Goal: Task Accomplishment & Management: Use online tool/utility

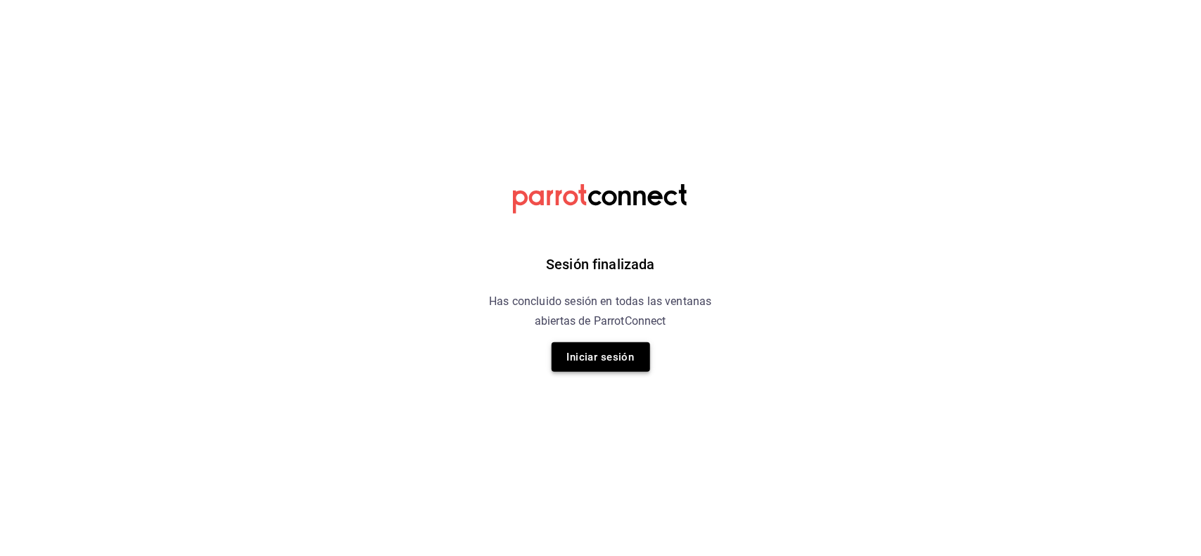
click at [589, 363] on button "Iniciar sesión" at bounding box center [600, 358] width 98 height 30
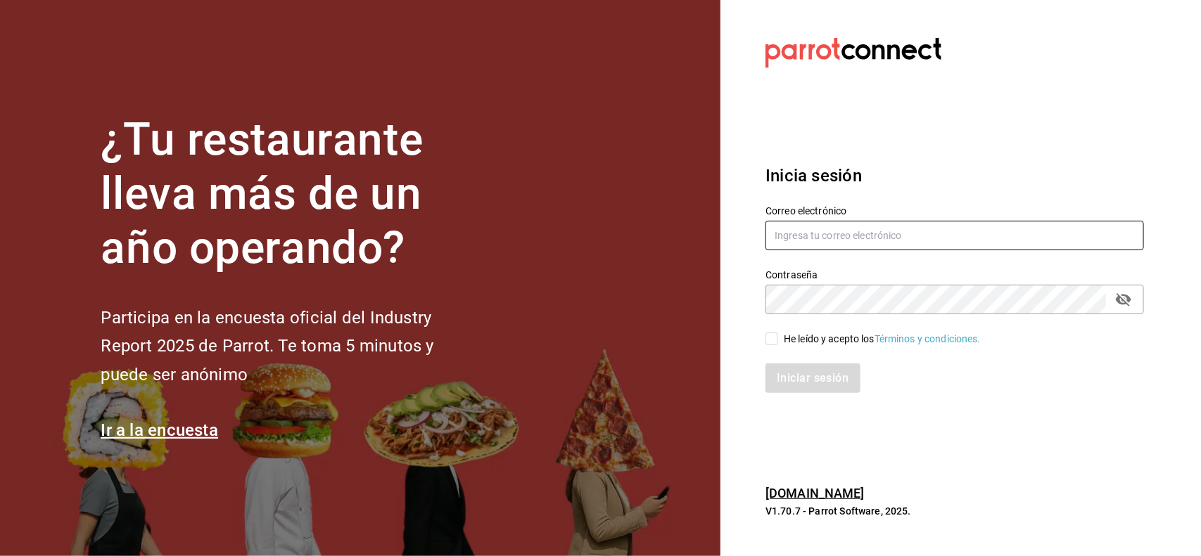
type input "mochomos.puebla@grupocosteno.com"
click at [775, 340] on input "He leído y acepto los Términos y condiciones." at bounding box center [771, 339] width 13 height 13
checkbox input "true"
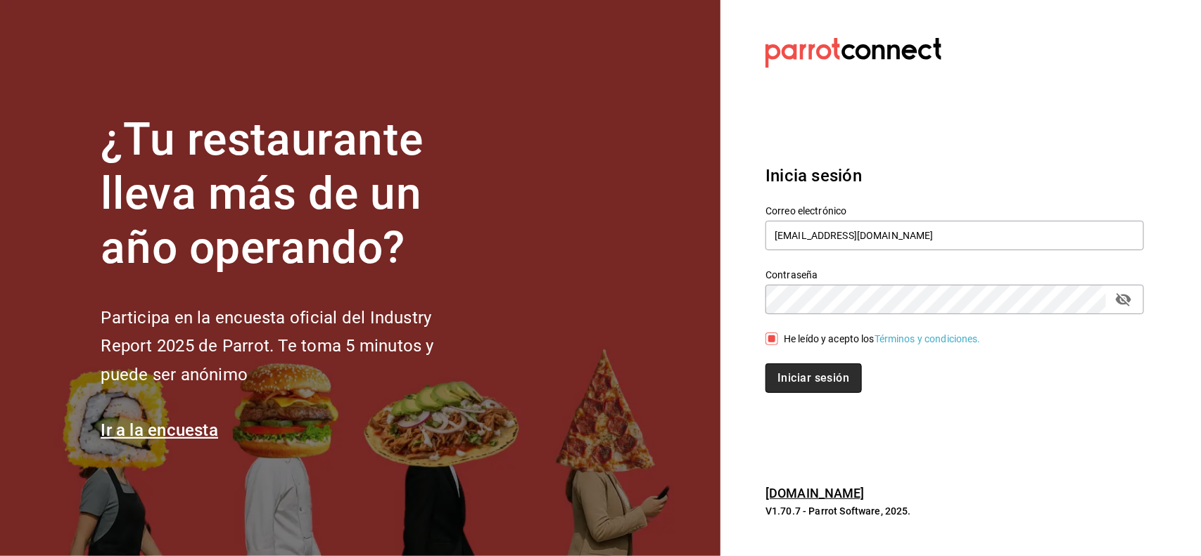
click at [809, 369] on button "Iniciar sesión" at bounding box center [813, 379] width 96 height 30
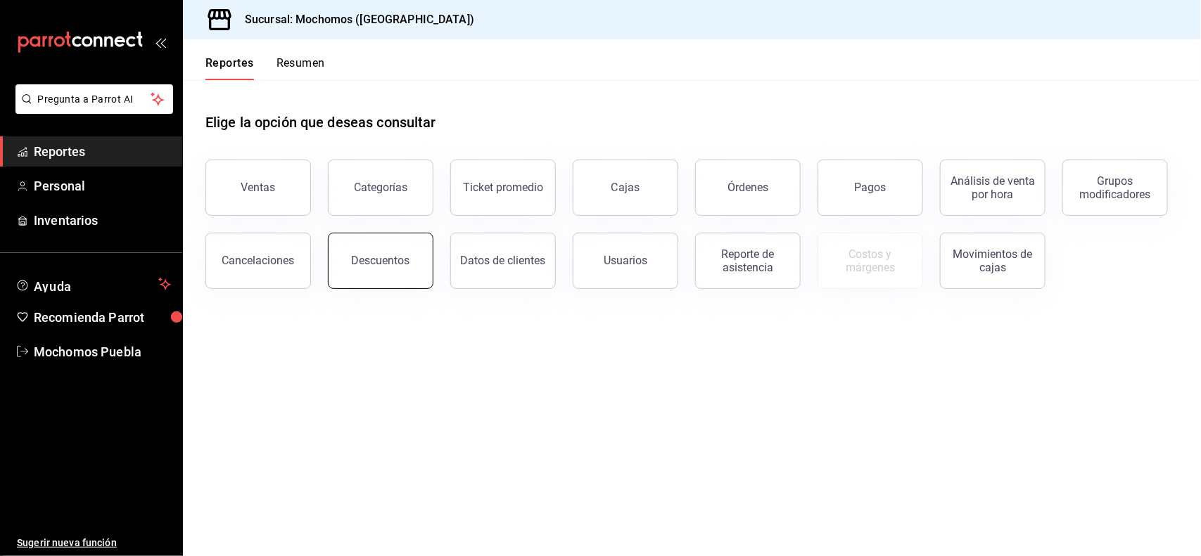
click at [414, 243] on button "Descuentos" at bounding box center [381, 261] width 106 height 56
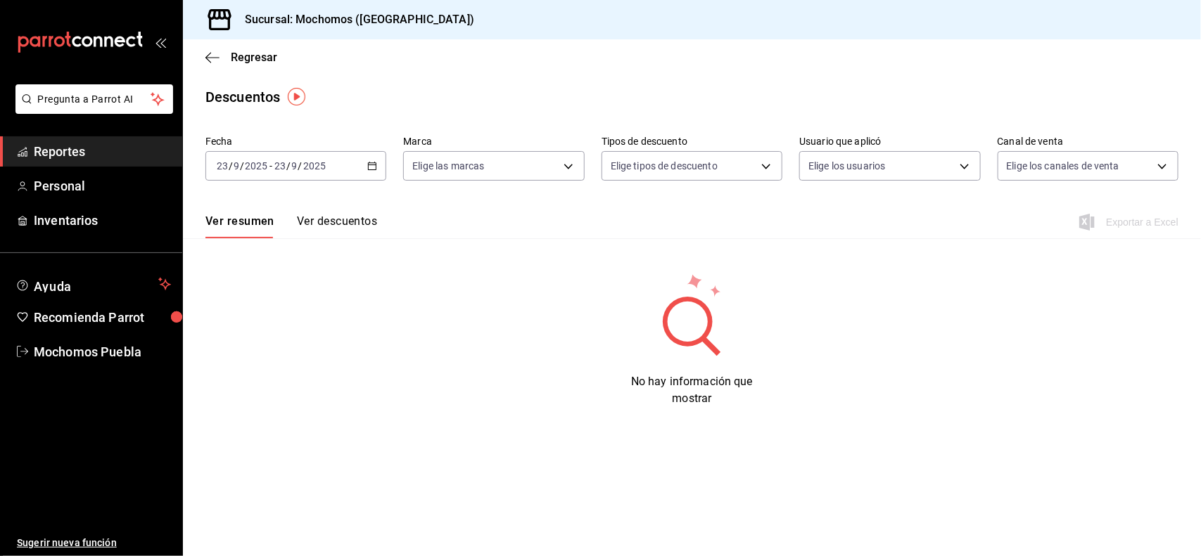
click at [373, 163] on icon "button" at bounding box center [372, 166] width 10 height 10
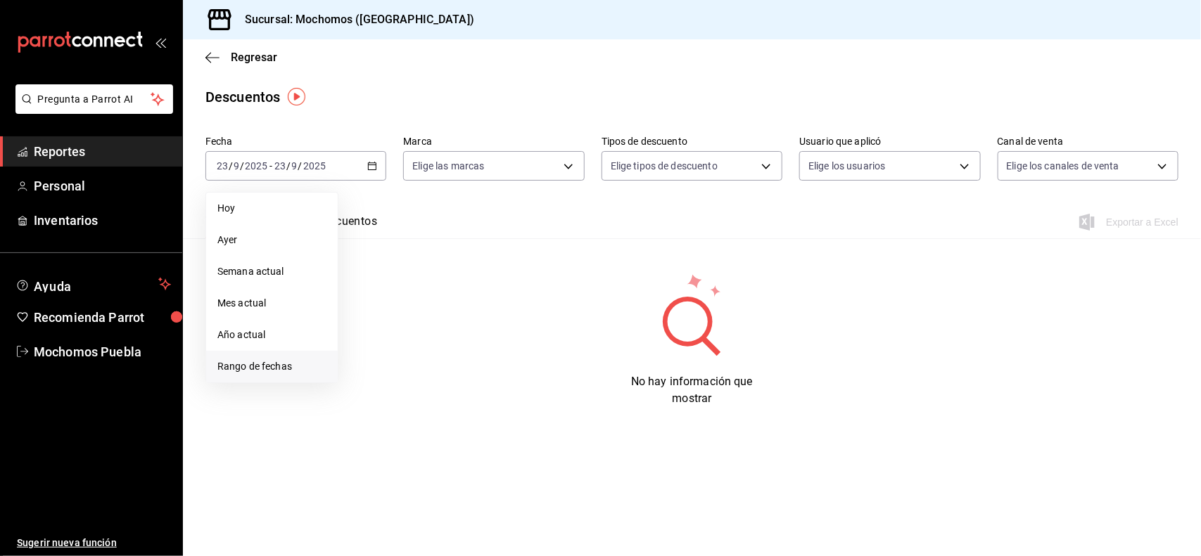
click at [290, 373] on span "Rango de fechas" at bounding box center [271, 366] width 109 height 15
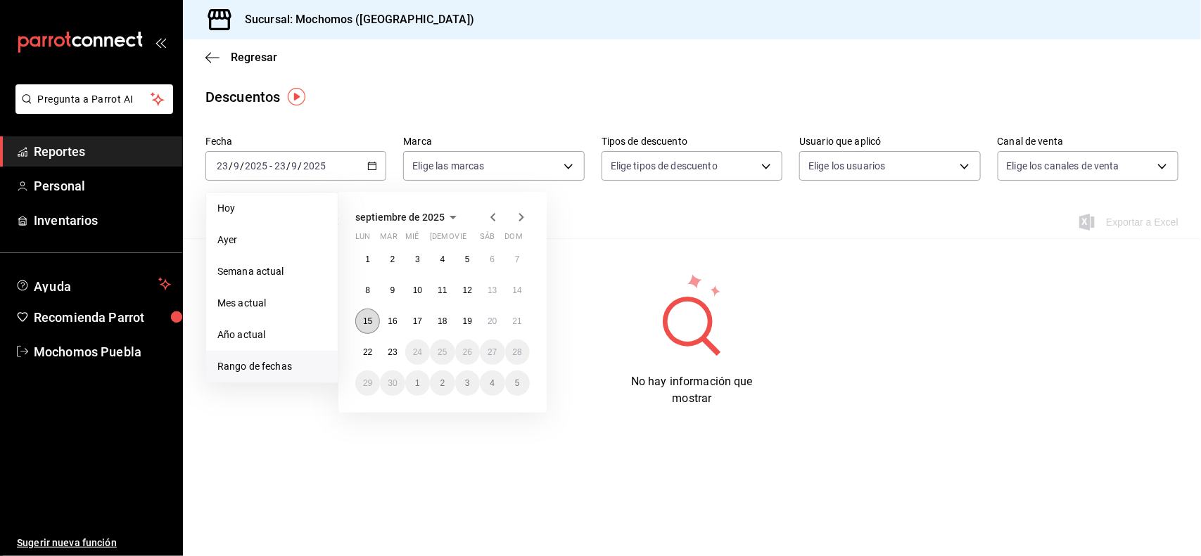
click at [376, 321] on button "15" at bounding box center [367, 321] width 25 height 25
click at [526, 315] on button "21" at bounding box center [517, 321] width 25 height 25
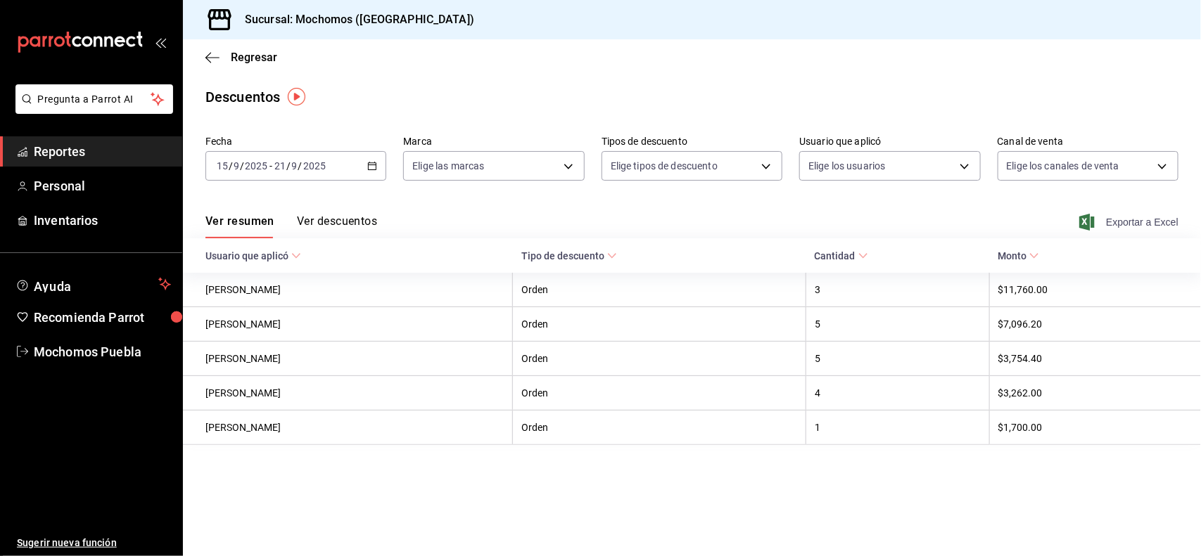
click at [1137, 217] on span "Exportar a Excel" at bounding box center [1130, 222] width 96 height 17
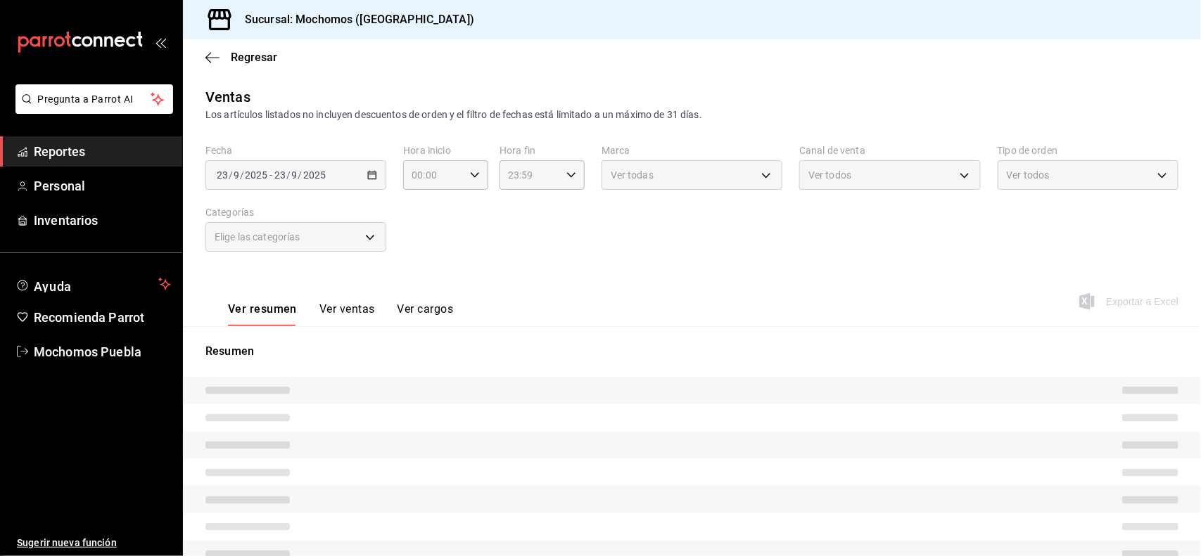
type input "5e983478-fc85-4db5-949c-195bc59d9017,c3aed2d8-39ed-4743-9fb8-fb39105a1447,311a7…"
click at [243, 55] on span "Regresar" at bounding box center [254, 57] width 46 height 13
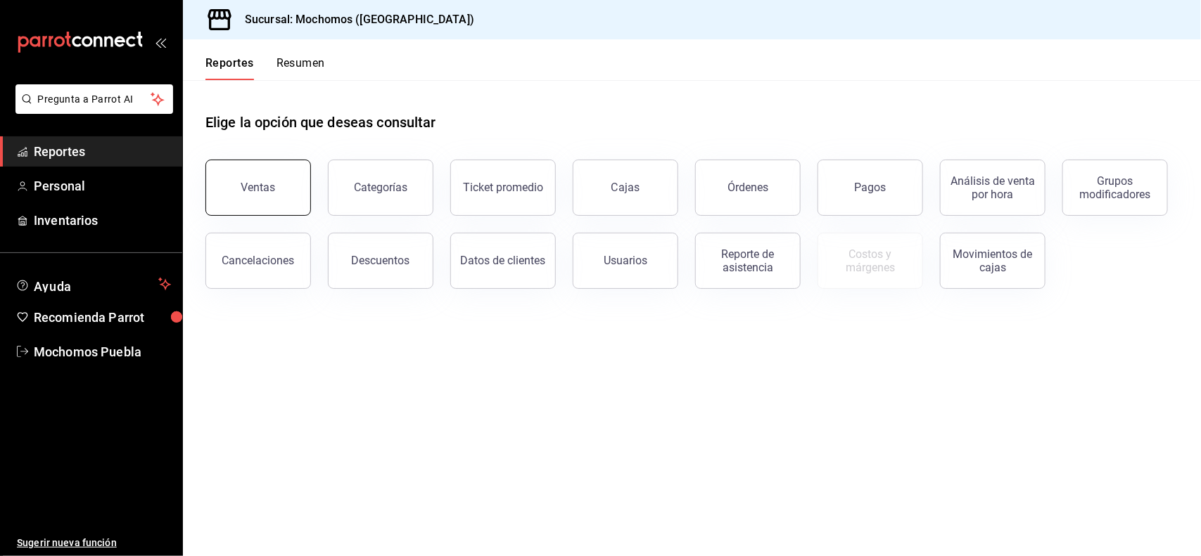
click at [264, 184] on div "Ventas" at bounding box center [258, 187] width 34 height 13
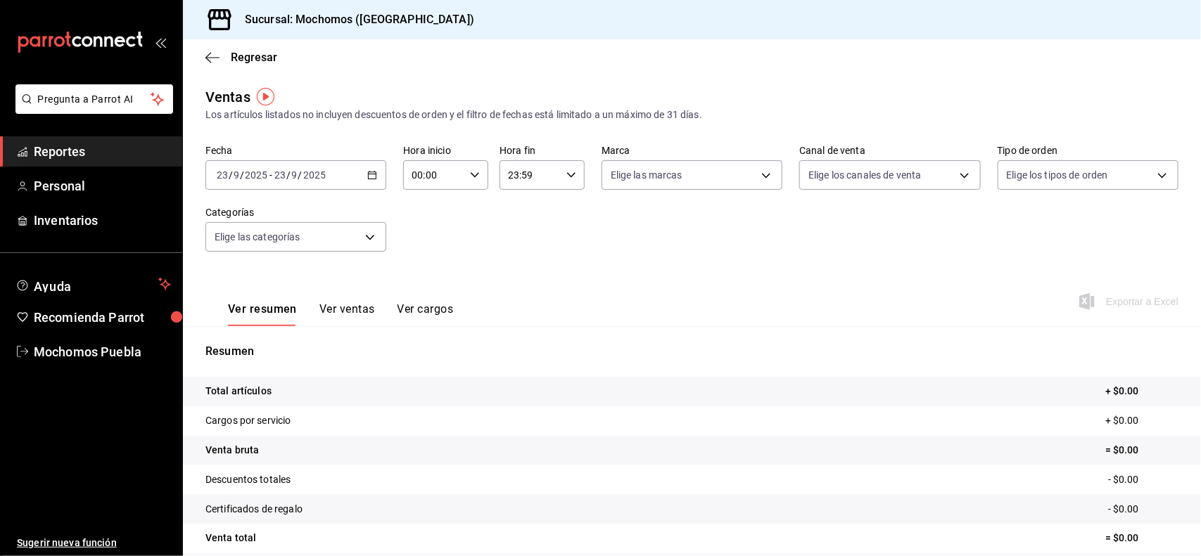
click at [371, 174] on icon "button" at bounding box center [372, 175] width 10 height 10
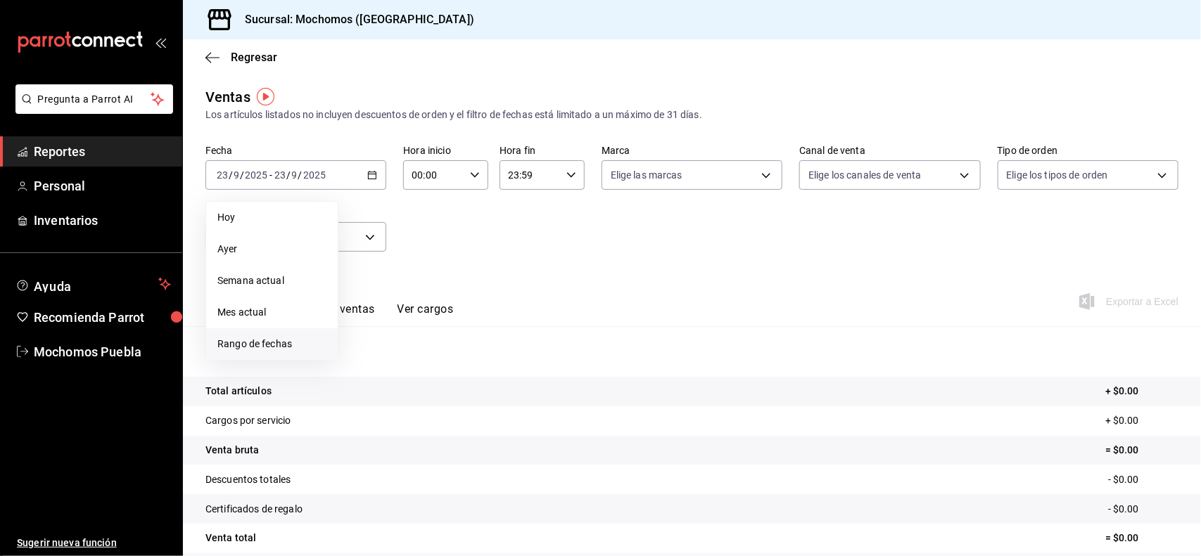
click at [276, 347] on span "Rango de fechas" at bounding box center [271, 344] width 109 height 15
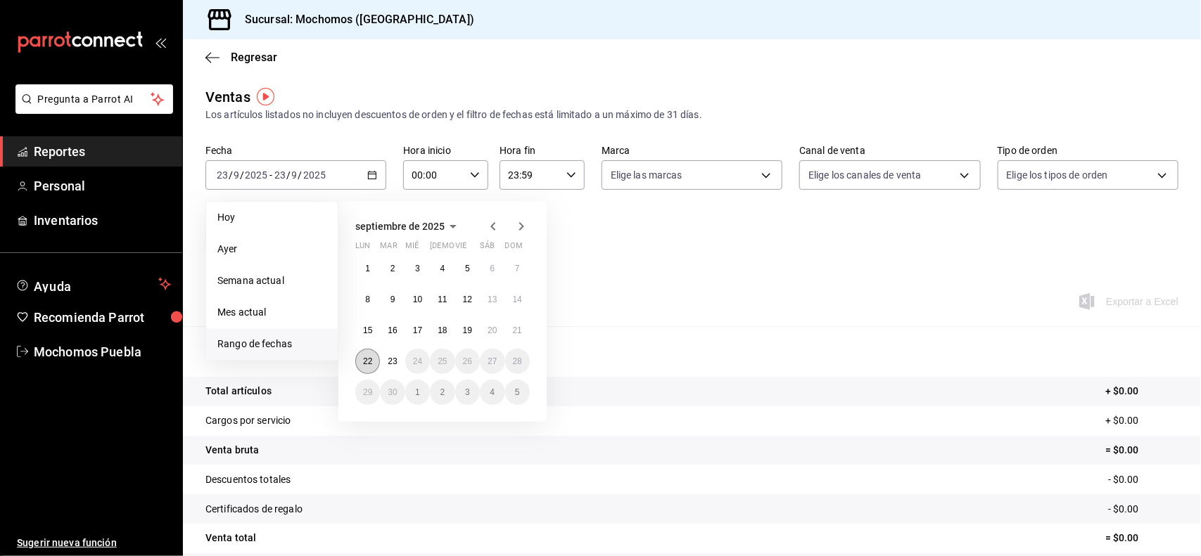
click at [370, 360] on abbr "22" at bounding box center [367, 362] width 9 height 10
click at [387, 359] on button "23" at bounding box center [392, 361] width 25 height 25
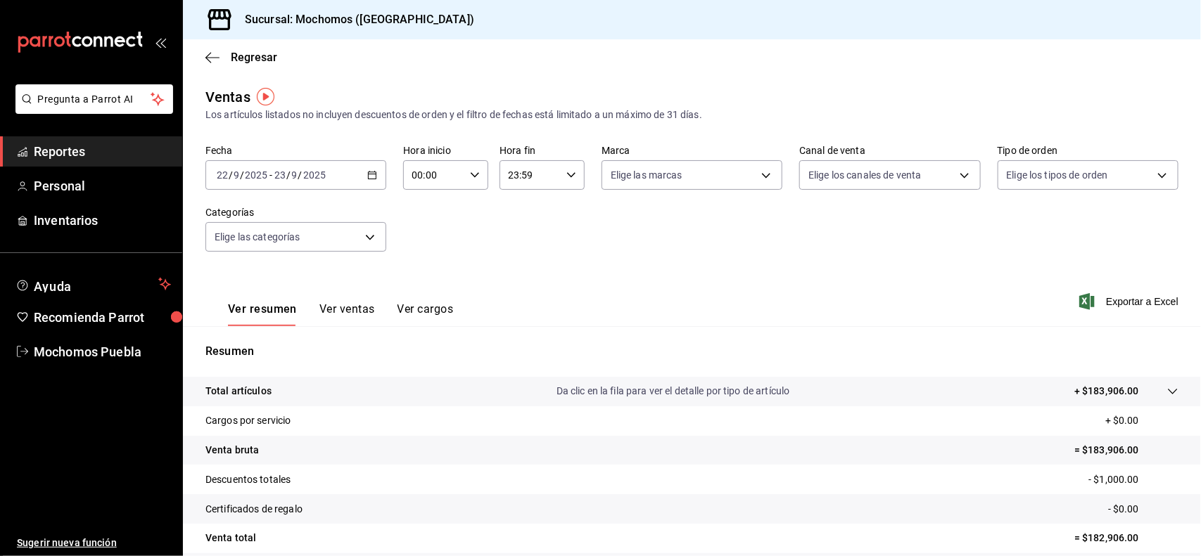
click at [472, 173] on icon "button" at bounding box center [475, 175] width 10 height 10
click at [427, 283] on button "02" at bounding box center [422, 278] width 37 height 28
type input "02:00"
click at [423, 273] on span "05" at bounding box center [422, 274] width 20 height 11
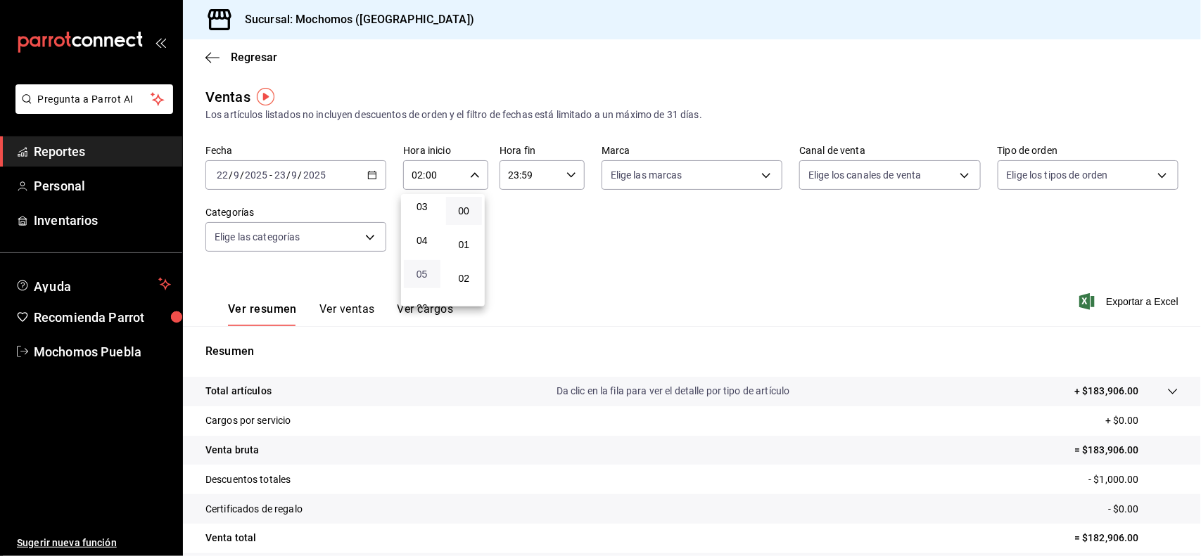
type input "05:00"
click at [564, 177] on div at bounding box center [600, 278] width 1201 height 556
click at [566, 177] on icon "button" at bounding box center [571, 175] width 10 height 10
click at [511, 230] on button "21" at bounding box center [517, 240] width 37 height 28
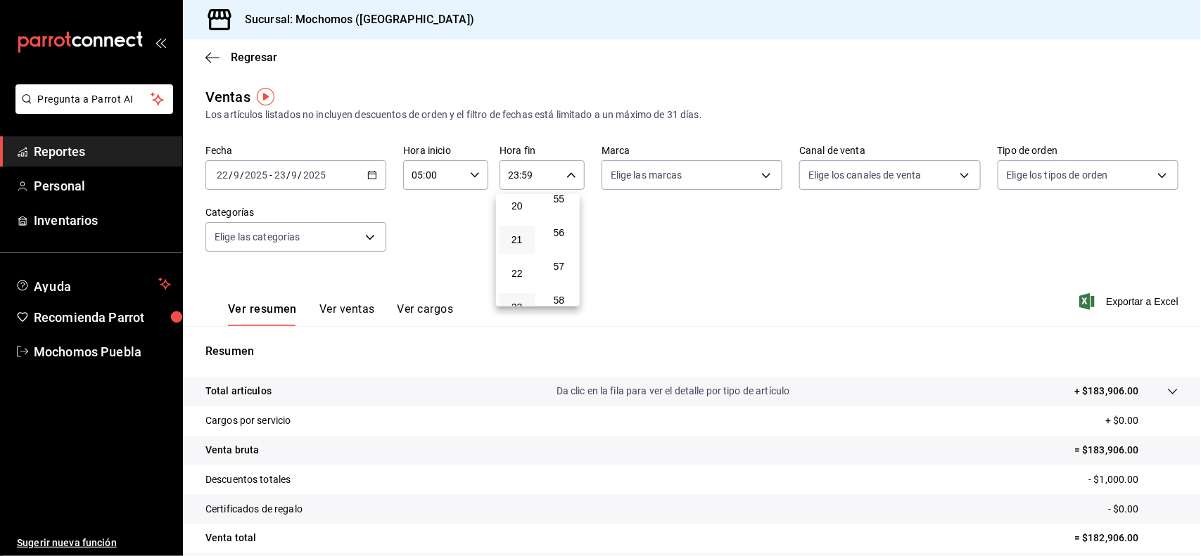
type input "21:59"
click at [511, 230] on button "04" at bounding box center [517, 229] width 37 height 28
type input "04:59"
drag, startPoint x: 1194, startPoint y: 218, endPoint x: 1192, endPoint y: 320, distance: 102.0
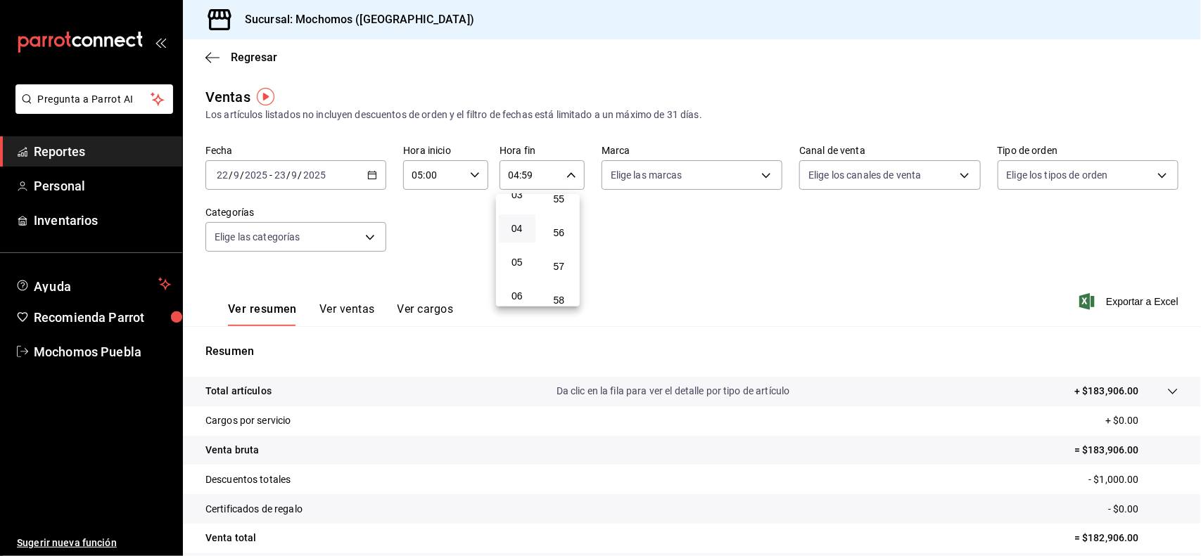
click at [1192, 320] on div at bounding box center [600, 278] width 1201 height 556
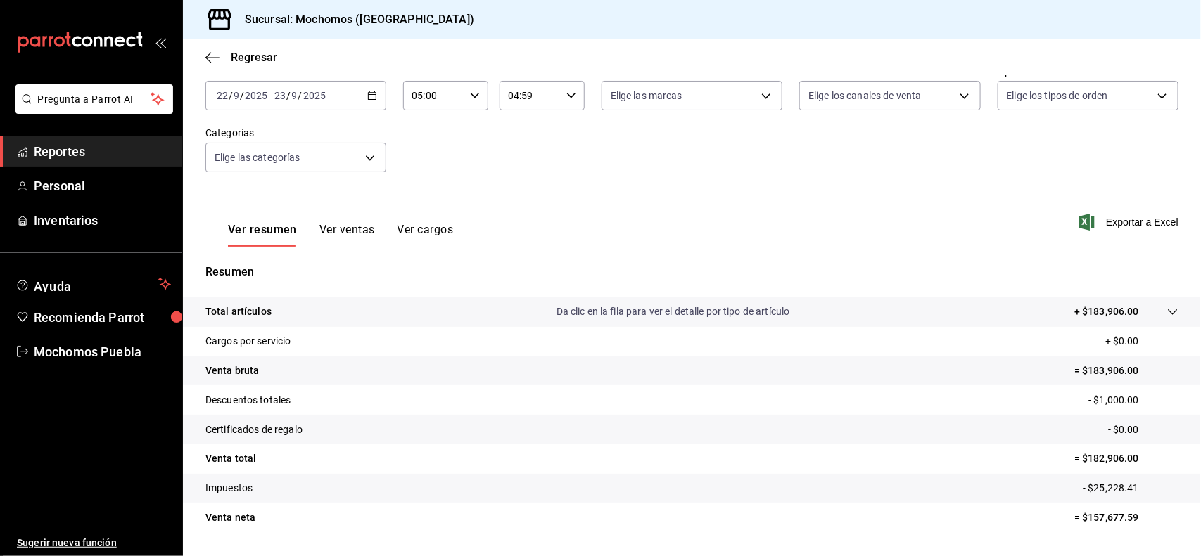
scroll to position [82, 0]
click at [869, 177] on div "Fecha 2025-09-22 22 / 9 / 2025 - 2025-09-23 23 / 9 / 2025 Hora inicio 05:00 Hor…" at bounding box center [691, 125] width 973 height 124
click at [762, 178] on div "Fecha 2025-09-22 22 / 9 / 2025 - 2025-09-23 23 / 9 / 2025 Hora inicio 05:00 Hor…" at bounding box center [691, 125] width 973 height 124
click at [259, 56] on span "Regresar" at bounding box center [254, 57] width 46 height 13
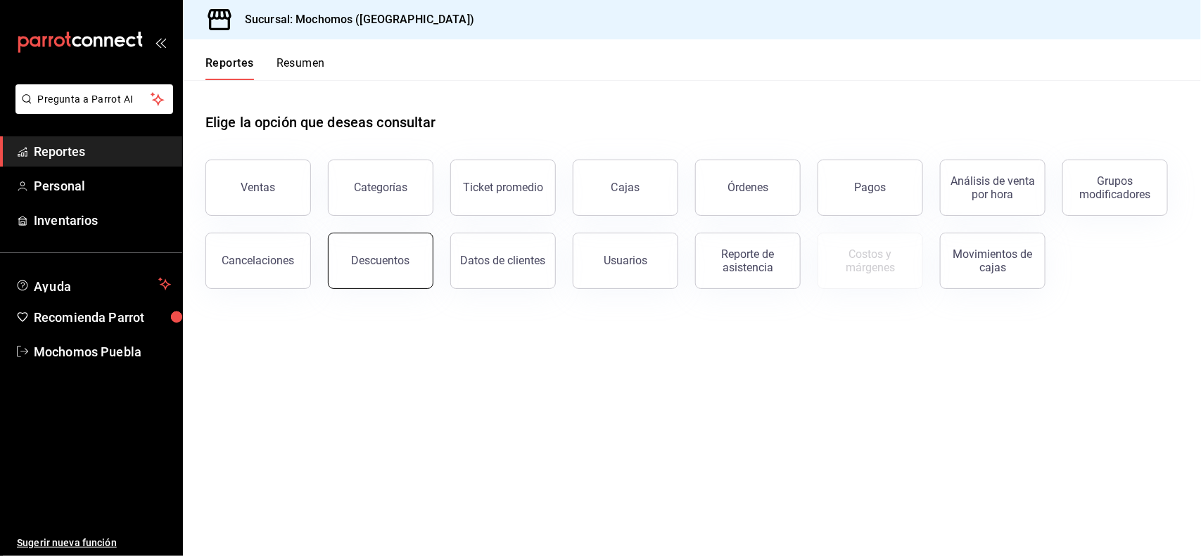
click at [403, 260] on div "Descuentos" at bounding box center [381, 260] width 58 height 13
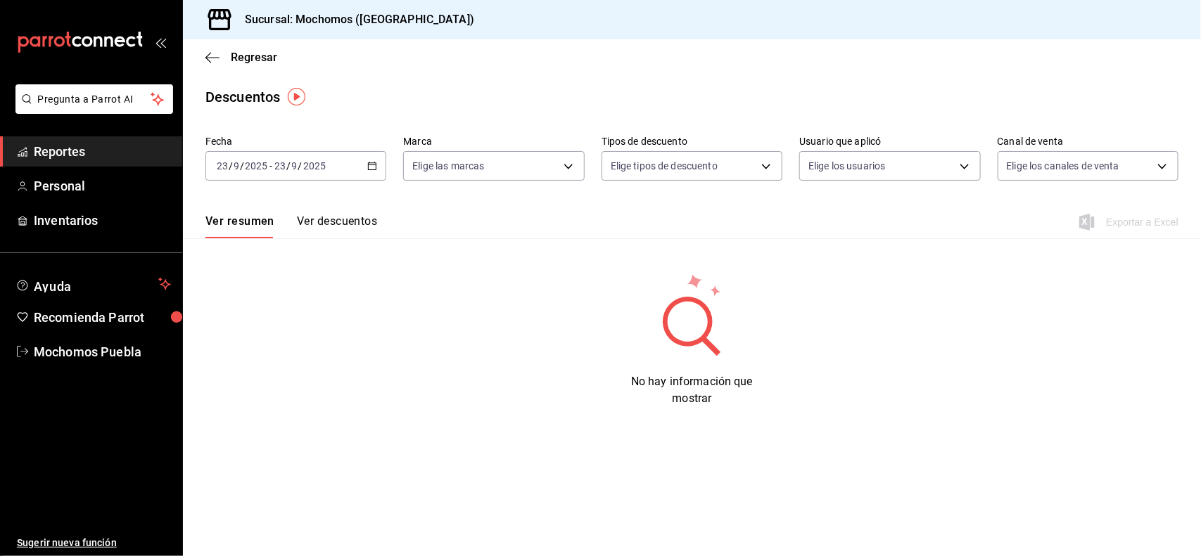
click at [373, 165] on icon "button" at bounding box center [372, 166] width 10 height 10
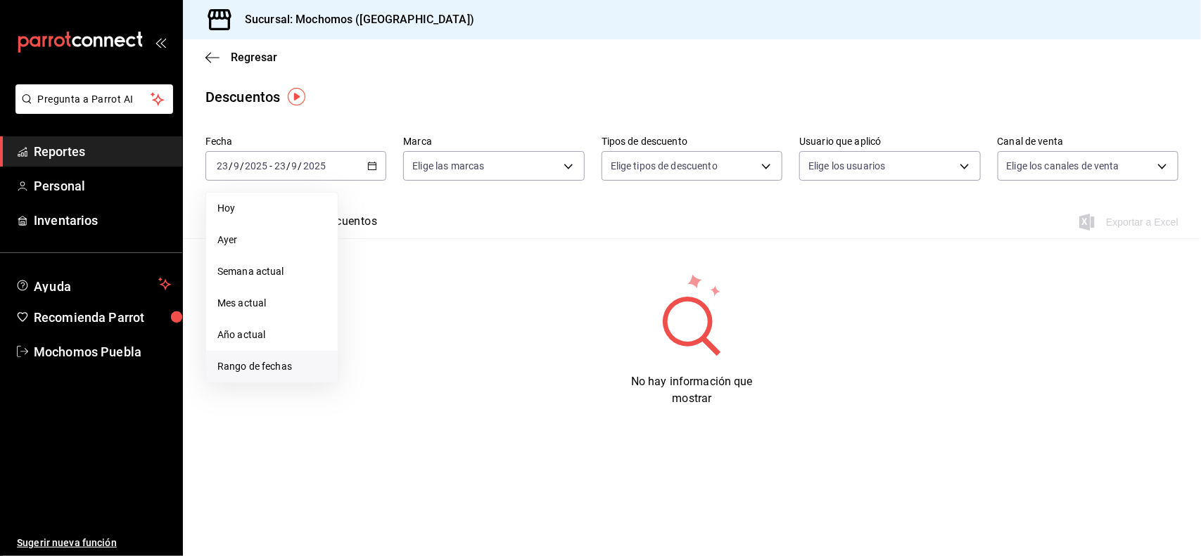
click at [283, 378] on li "Rango de fechas" at bounding box center [272, 367] width 132 height 32
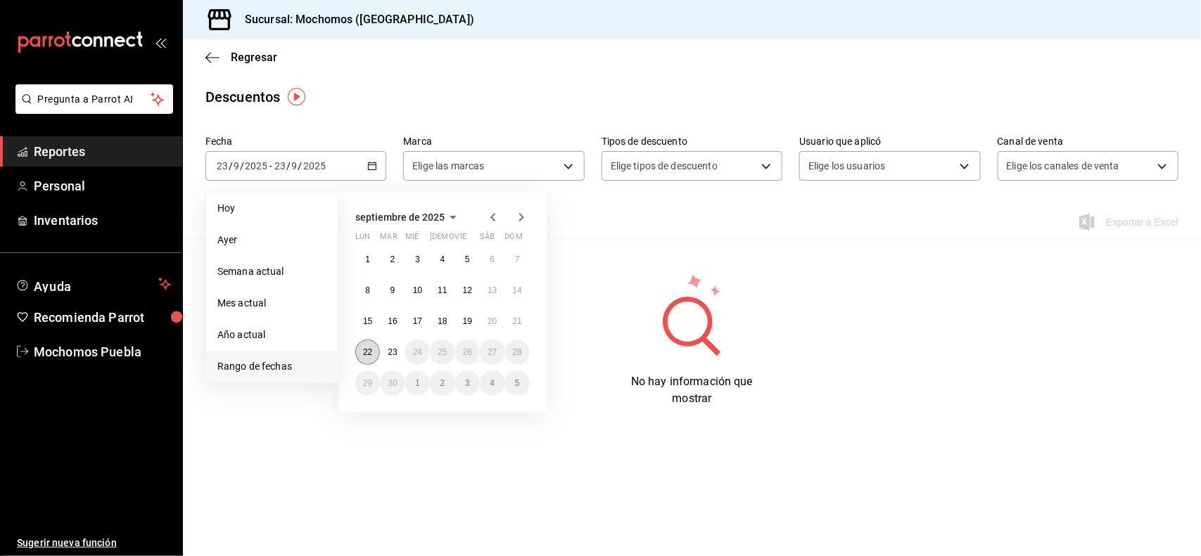
click at [369, 352] on abbr "22" at bounding box center [367, 352] width 9 height 10
click at [392, 354] on abbr "23" at bounding box center [392, 352] width 9 height 10
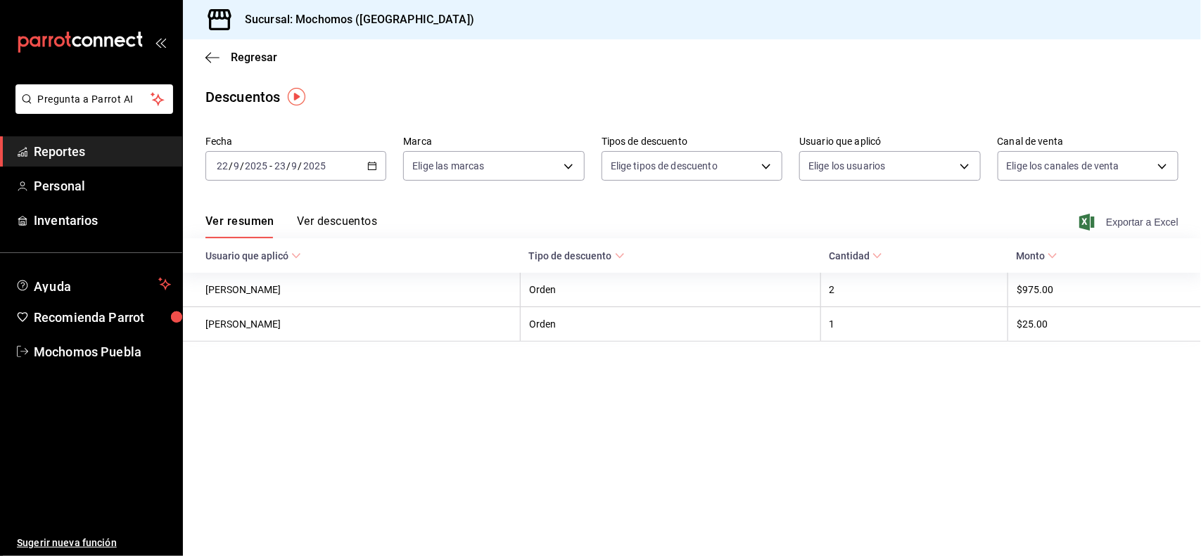
click at [1112, 216] on span "Exportar a Excel" at bounding box center [1130, 222] width 96 height 17
click at [265, 51] on span "Regresar" at bounding box center [254, 57] width 46 height 13
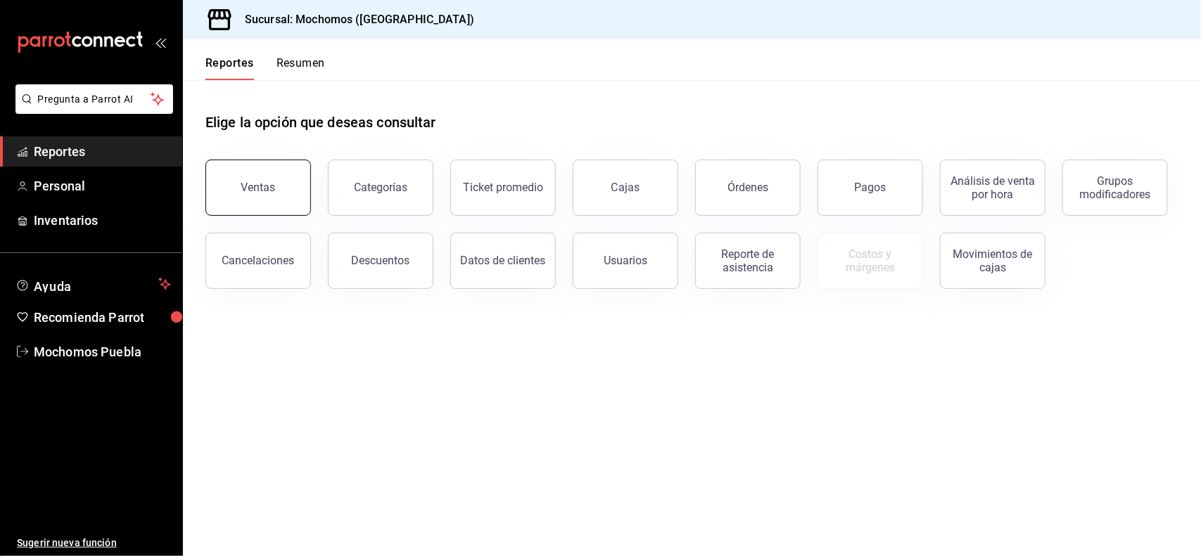
click at [261, 183] on div "Ventas" at bounding box center [258, 187] width 34 height 13
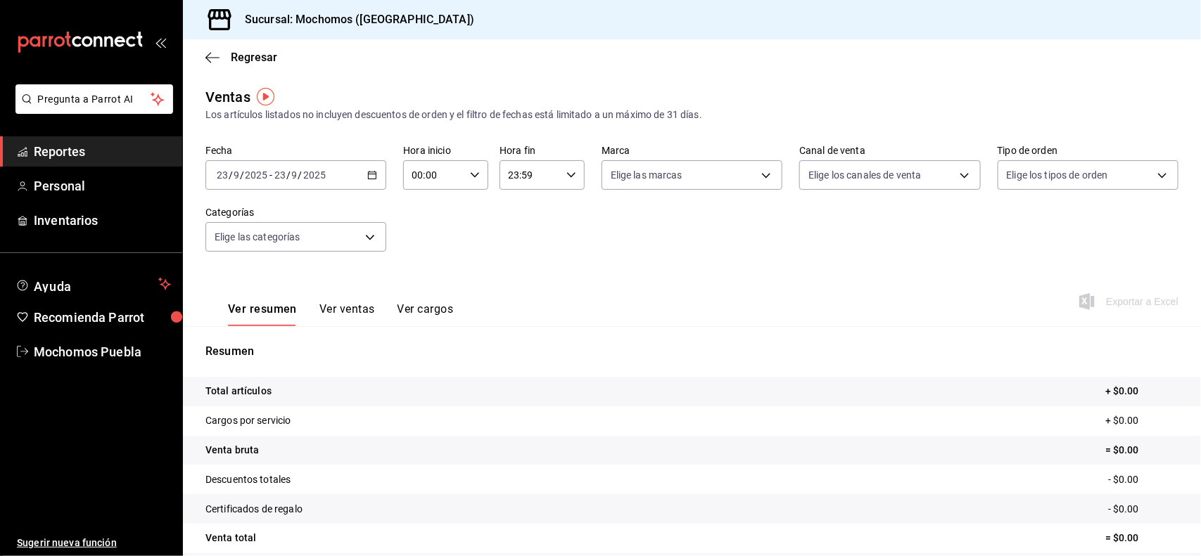
click at [368, 172] on \(Stroke\) "button" at bounding box center [372, 176] width 8 height 8
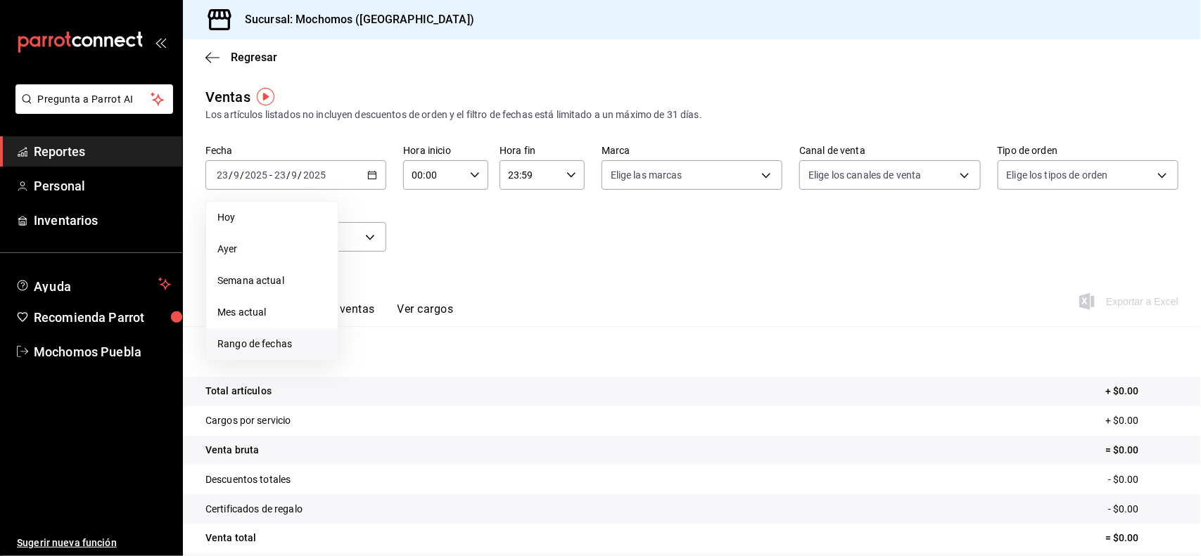
click at [295, 337] on span "Rango de fechas" at bounding box center [271, 344] width 109 height 15
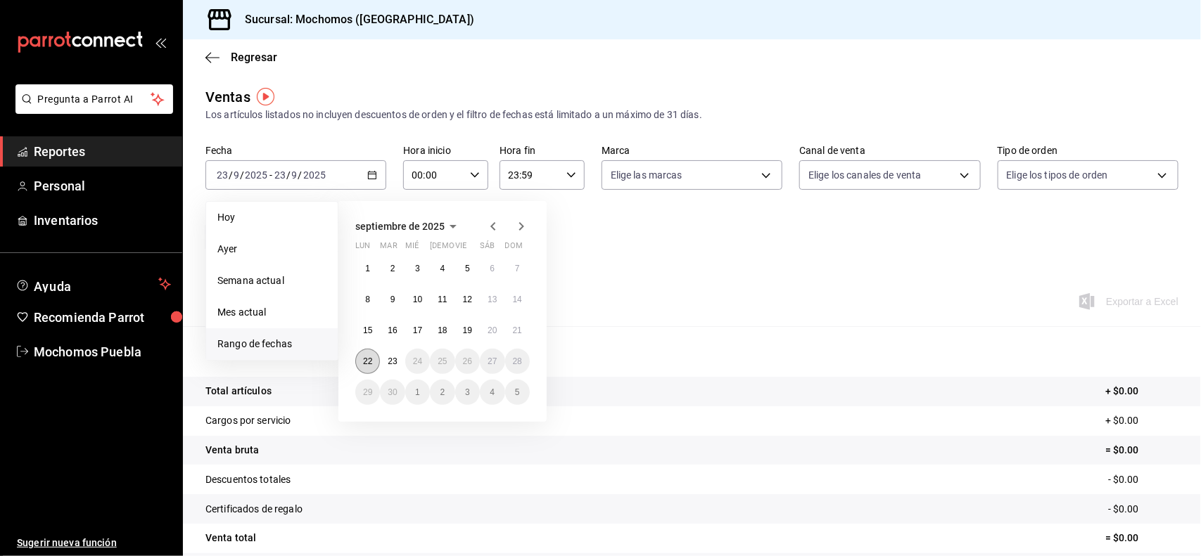
click at [371, 366] on button "22" at bounding box center [367, 361] width 25 height 25
click at [399, 366] on button "23" at bounding box center [392, 361] width 25 height 25
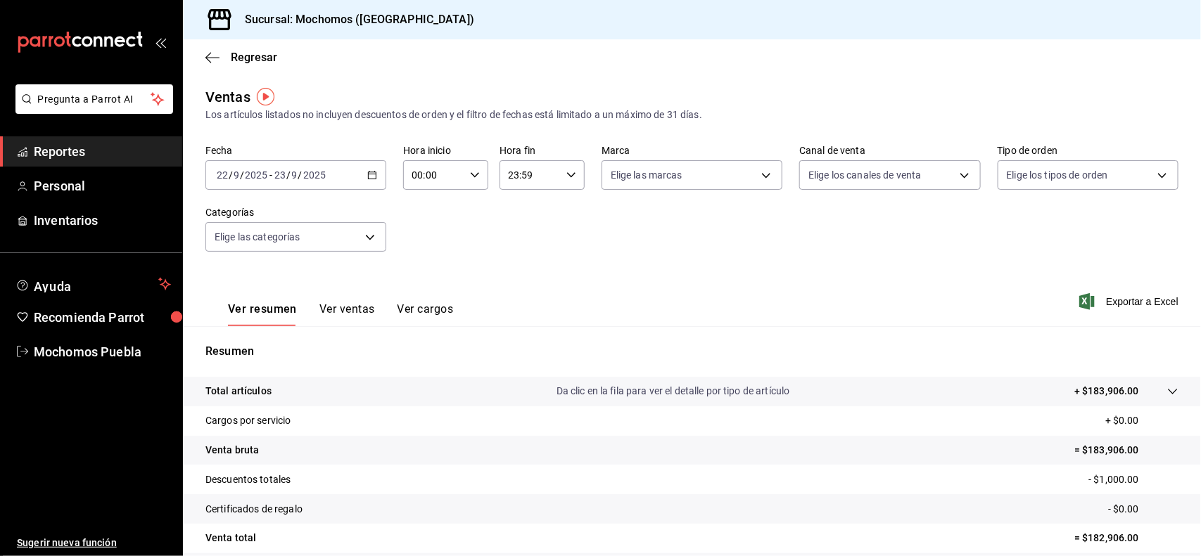
drag, startPoint x: 532, startPoint y: 82, endPoint x: 517, endPoint y: 111, distance: 32.4
click at [517, 111] on main "Regresar Ventas Los artículos listados no incluyen descuentos de orden y el fil…" at bounding box center [692, 356] width 1018 height 634
click at [476, 174] on div "00:00 Hora inicio" at bounding box center [445, 175] width 85 height 30
click at [421, 276] on span "02" at bounding box center [422, 278] width 20 height 11
type input "02:00"
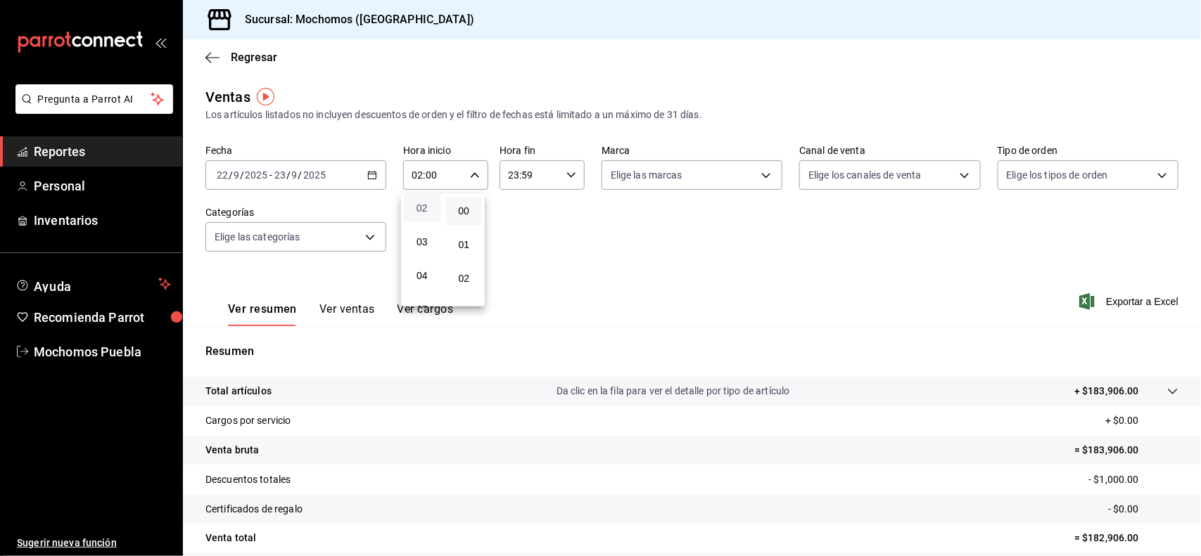
scroll to position [106, 0]
click at [421, 276] on button "05" at bounding box center [422, 274] width 37 height 28
type input "05:00"
click at [570, 171] on div at bounding box center [600, 278] width 1201 height 556
click at [570, 171] on icon "button" at bounding box center [571, 175] width 10 height 10
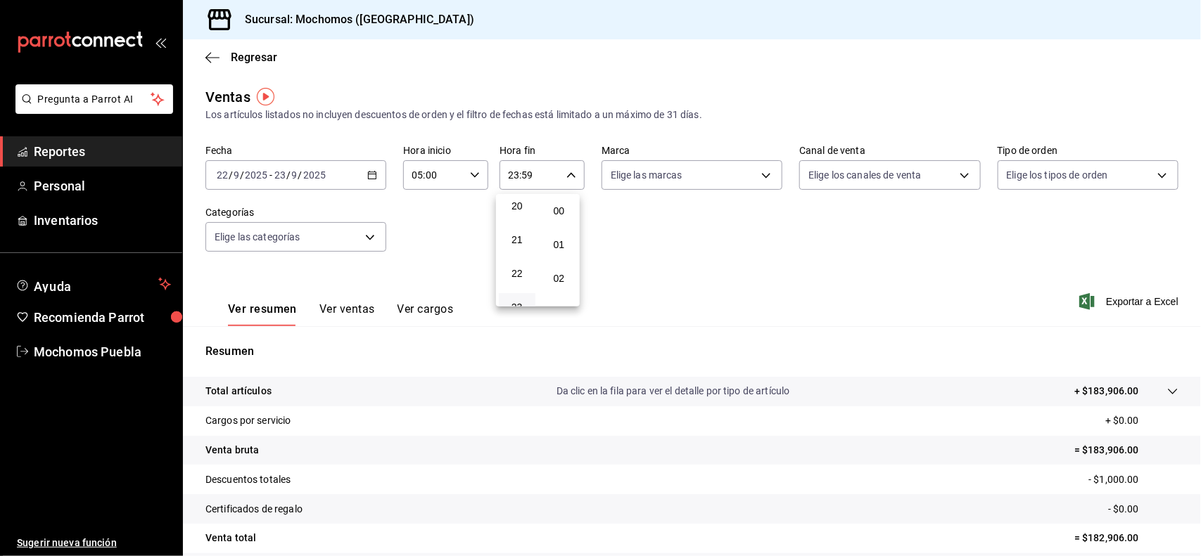
scroll to position [1869, 0]
click at [512, 229] on button "21" at bounding box center [517, 240] width 37 height 28
type input "21:59"
click at [512, 229] on span "04" at bounding box center [517, 228] width 20 height 11
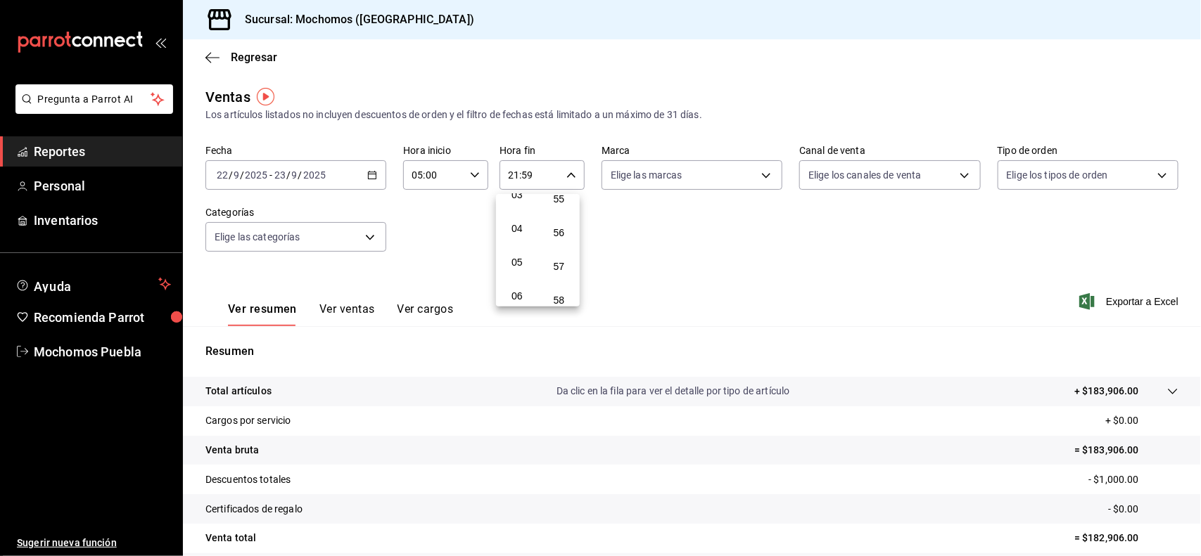
type input "04:59"
click at [1103, 269] on div at bounding box center [600, 278] width 1201 height 556
click at [1110, 299] on span "Exportar a Excel" at bounding box center [1130, 301] width 96 height 17
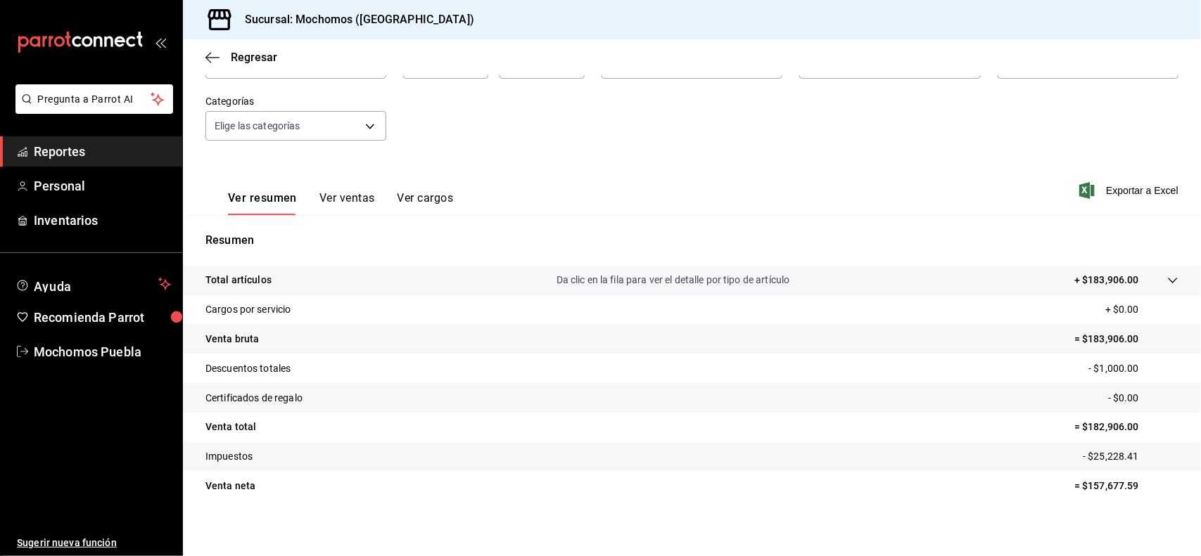
scroll to position [117, 0]
